Goal: Transaction & Acquisition: Purchase product/service

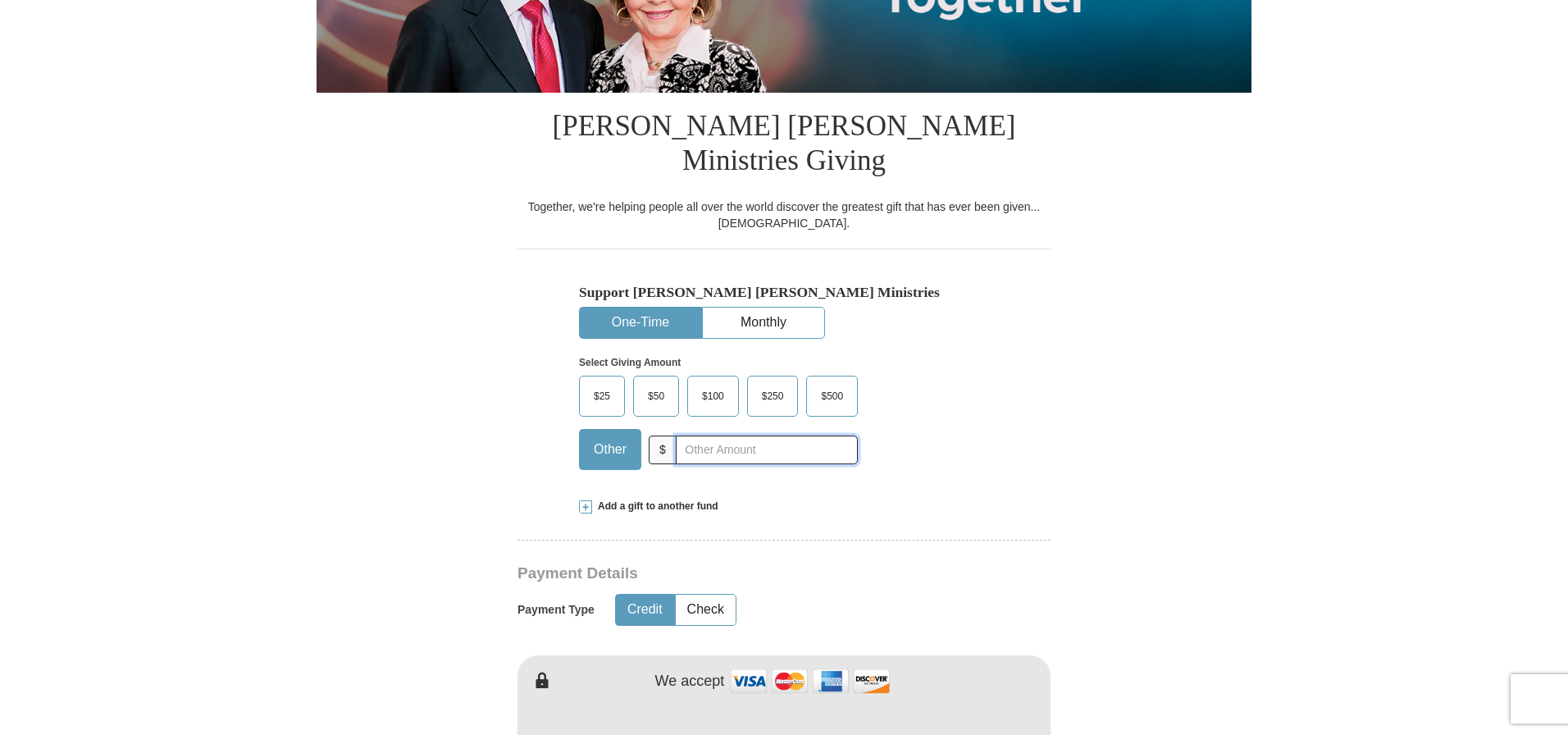
click at [685, 436] on input "text" at bounding box center [767, 450] width 182 height 28
type input "375.00"
click at [606, 499] on span "Add a gift to another fund" at bounding box center [654, 506] width 126 height 14
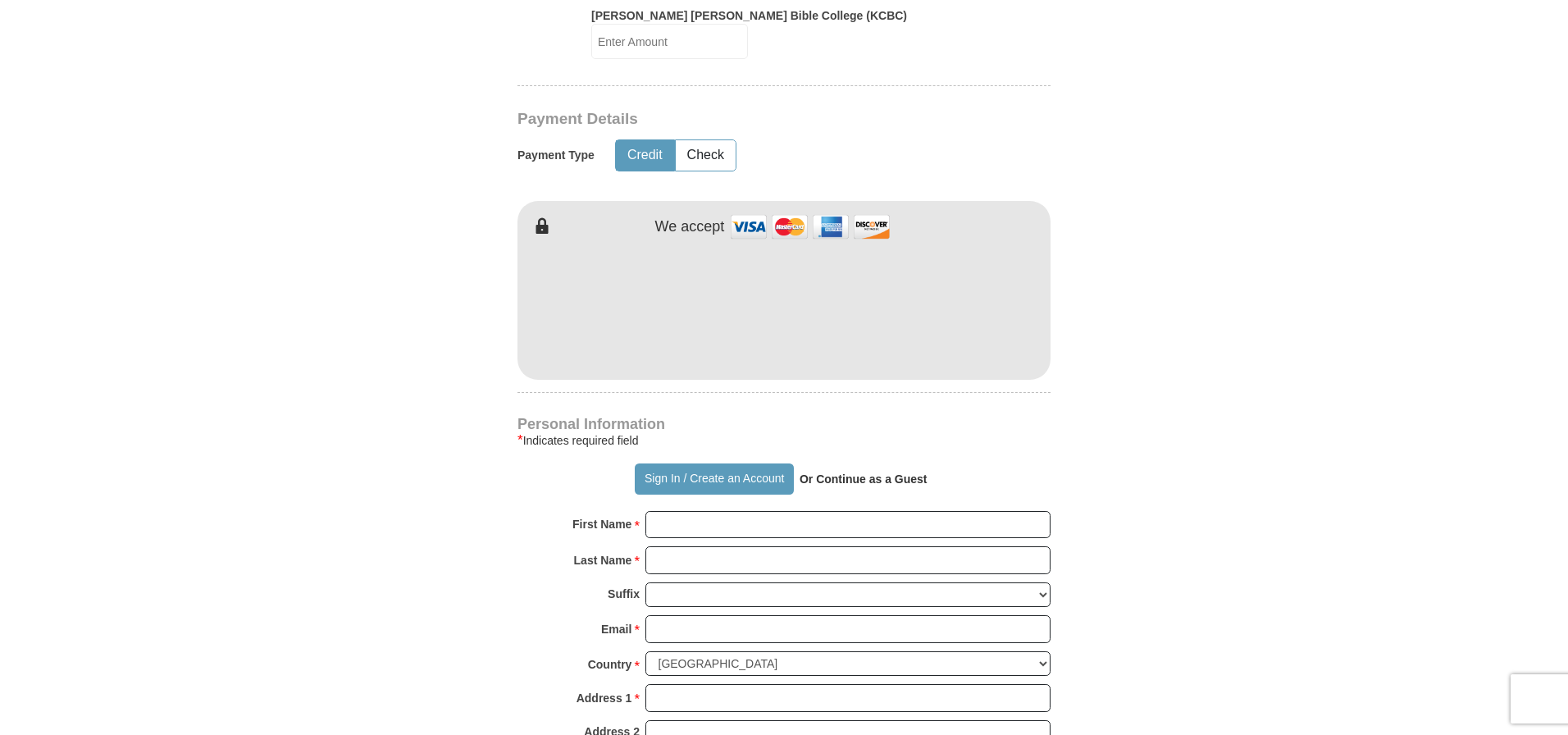
scroll to position [1069, 0]
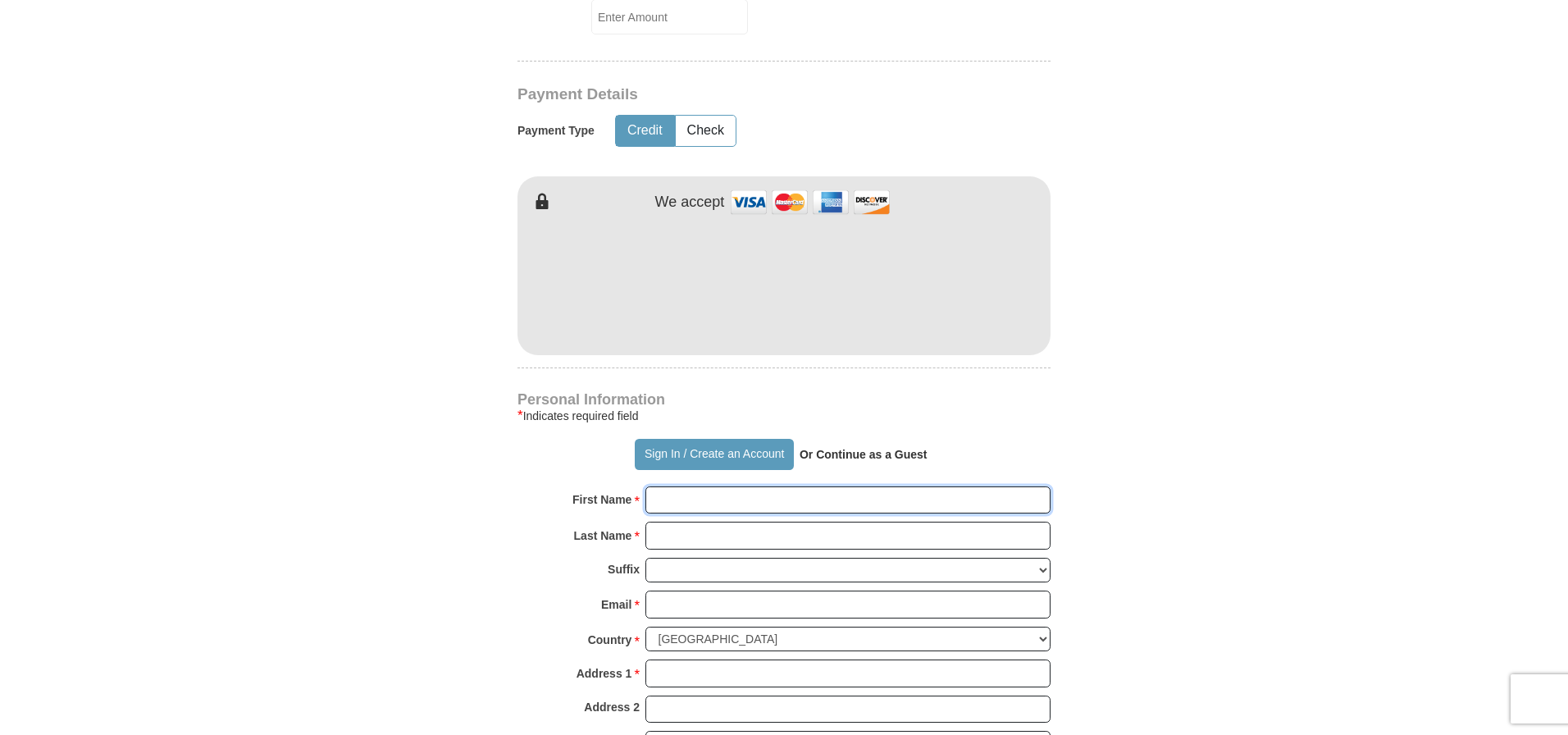
click at [664, 487] on input "First Name *" at bounding box center [848, 500] width 405 height 27
type input "[PERSON_NAME] & [PERSON_NAME]"
click at [665, 522] on input "Last Name *" at bounding box center [848, 535] width 405 height 27
type input "Rockwood"
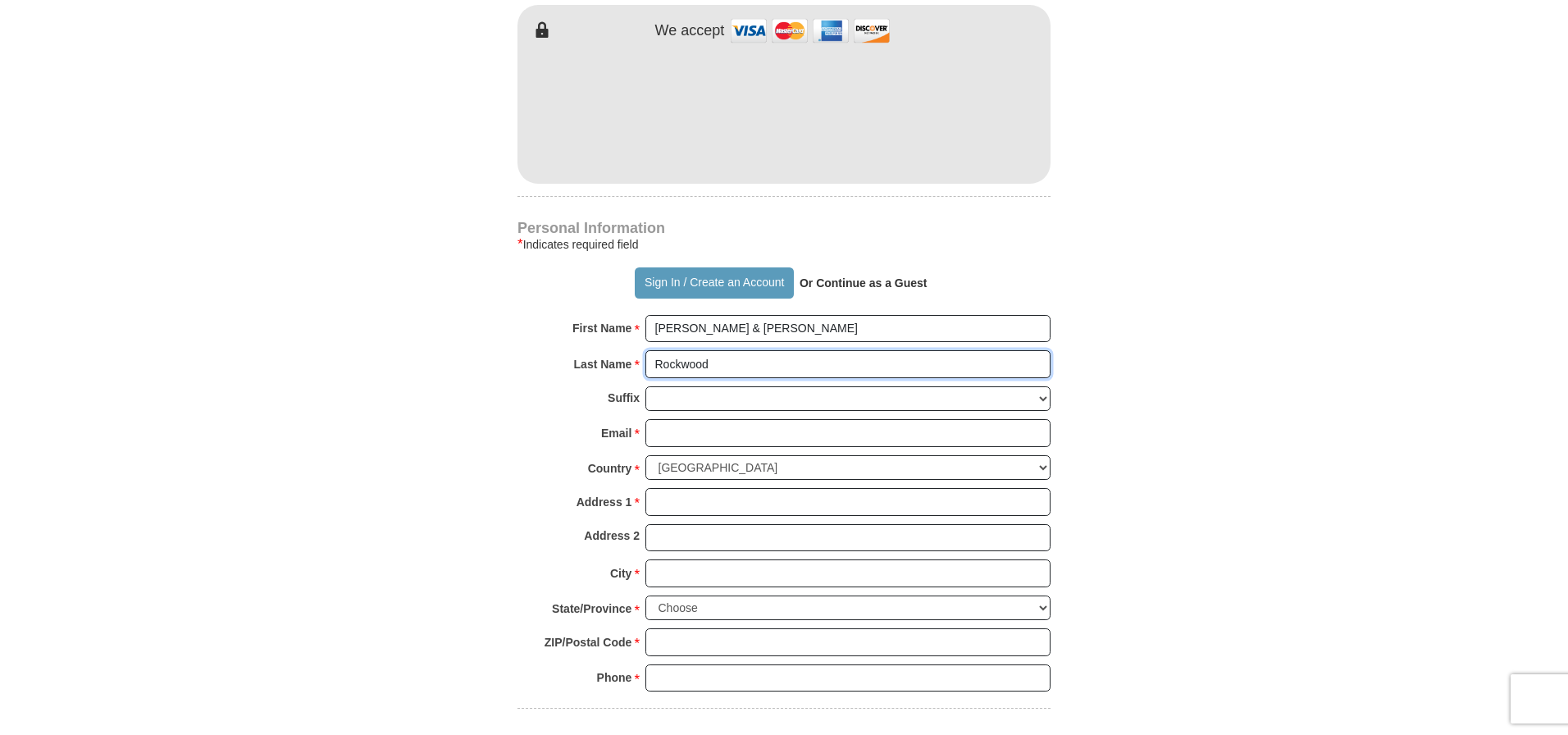
scroll to position [1250, 0]
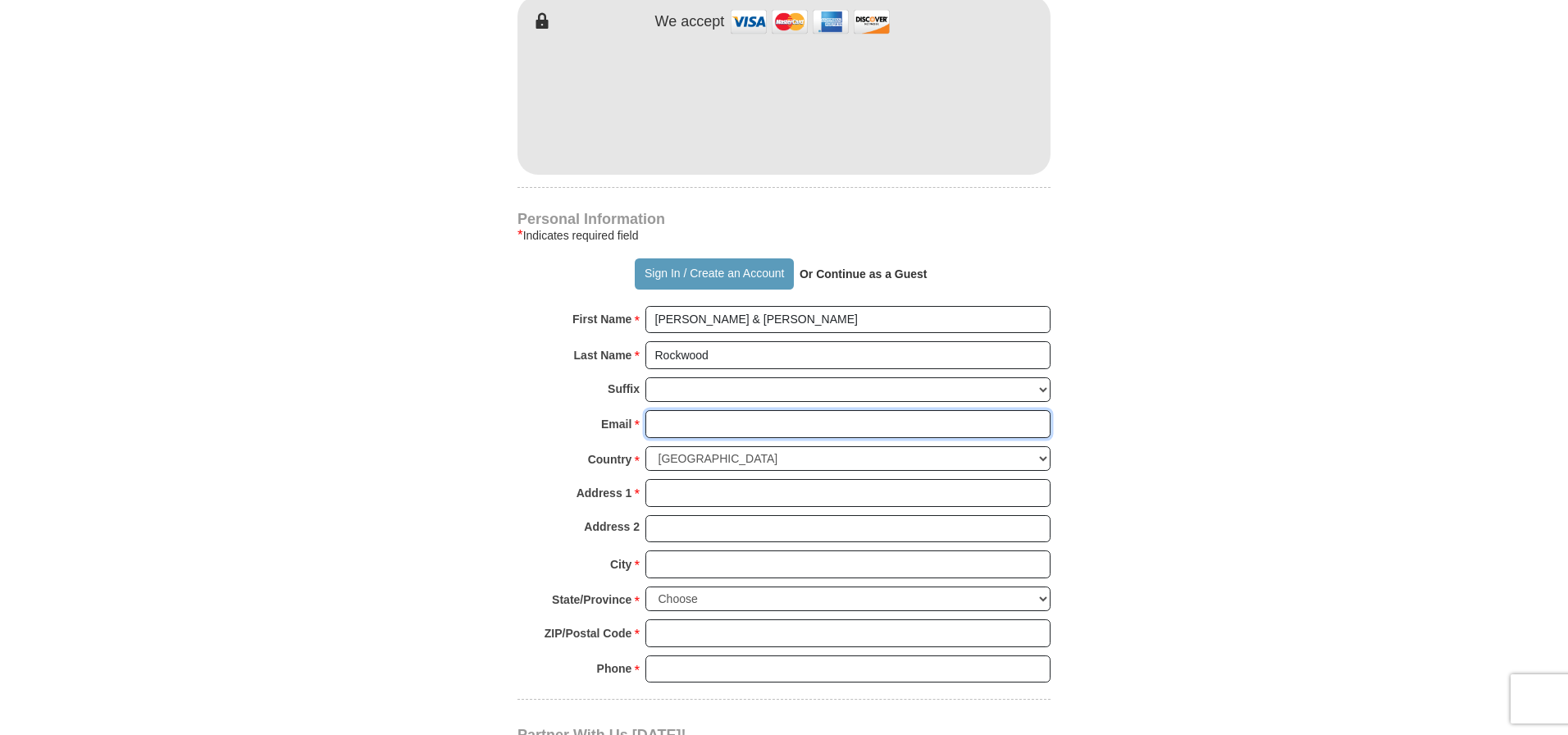
click at [668, 410] on input "Email *" at bounding box center [848, 423] width 405 height 27
type input "[EMAIL_ADDRESS][DOMAIN_NAME]"
type input "[STREET_ADDRESS]"
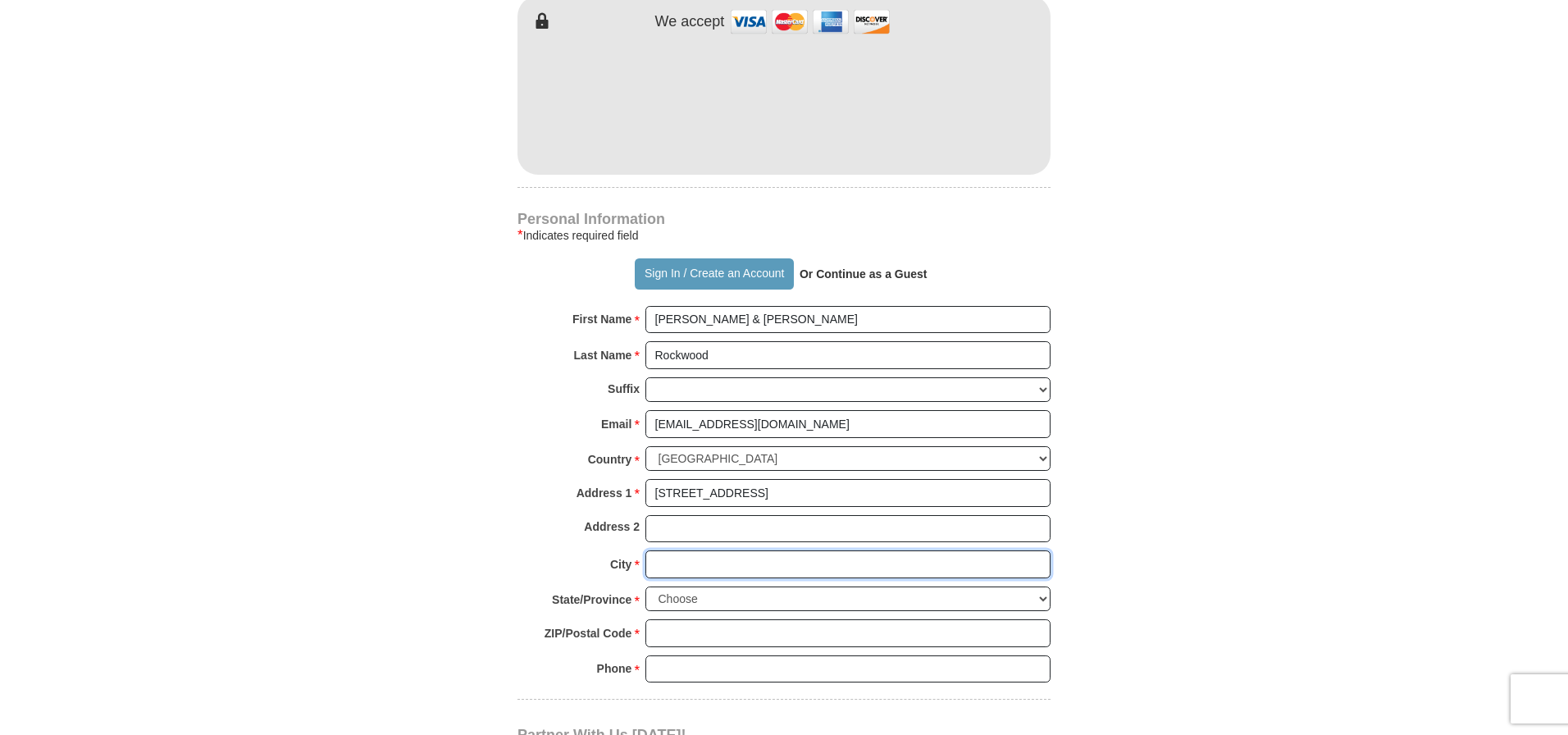
type input "Ypsilanti"
select select "MI"
type input "48198-3288"
type input "2482073643"
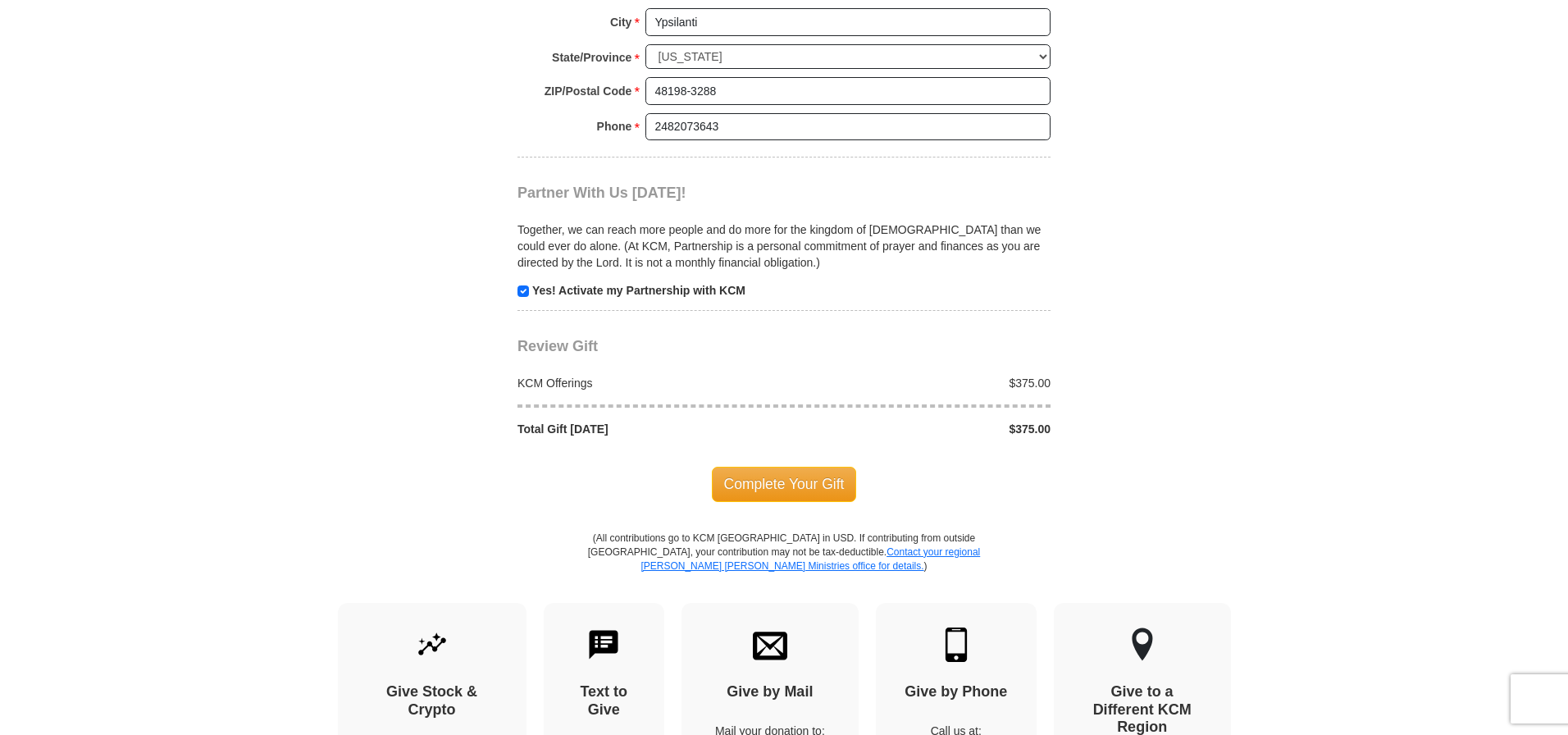
scroll to position [1759, 0]
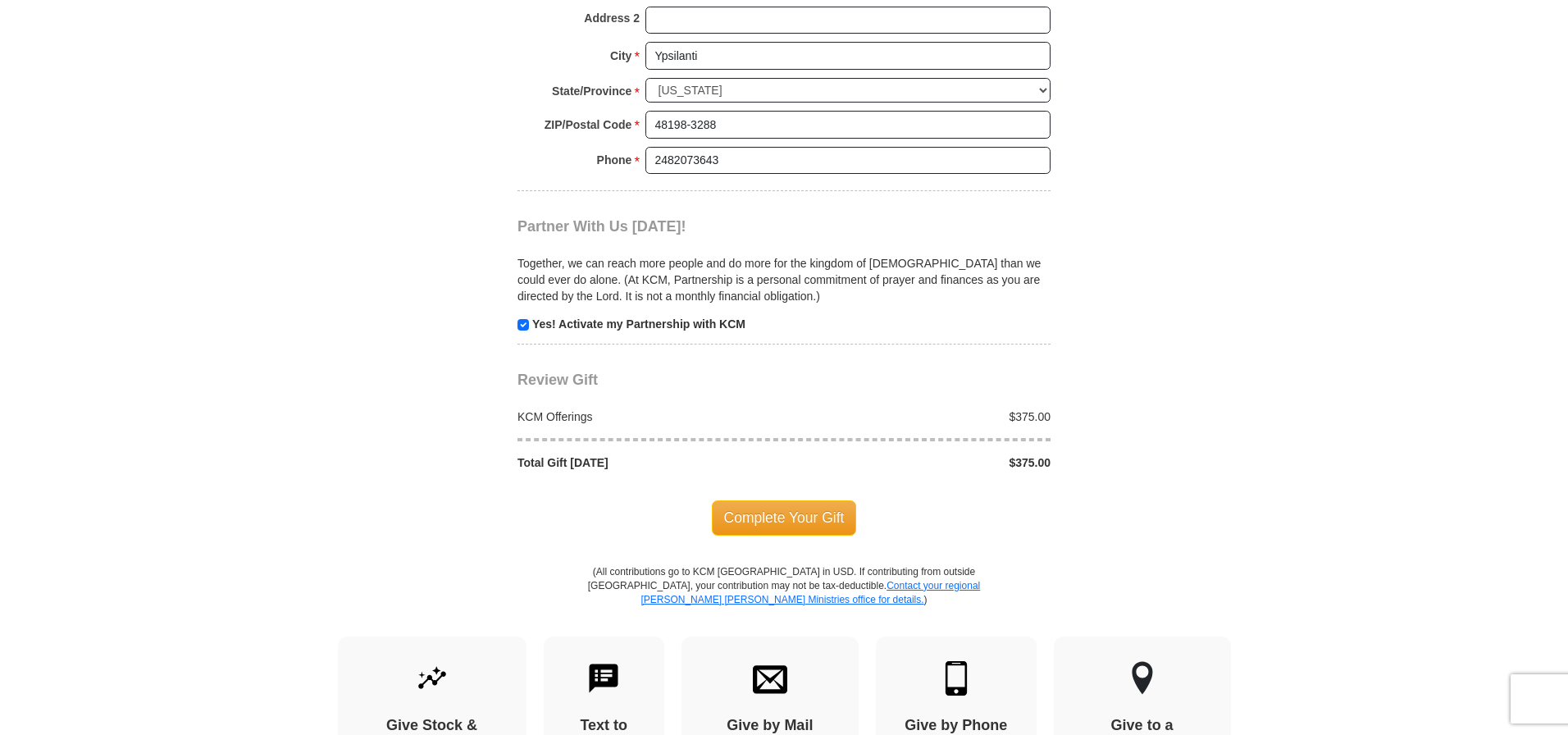
click at [786, 500] on span "Complete Your Gift" at bounding box center [784, 517] width 145 height 34
